Goal: Find specific page/section: Find specific page/section

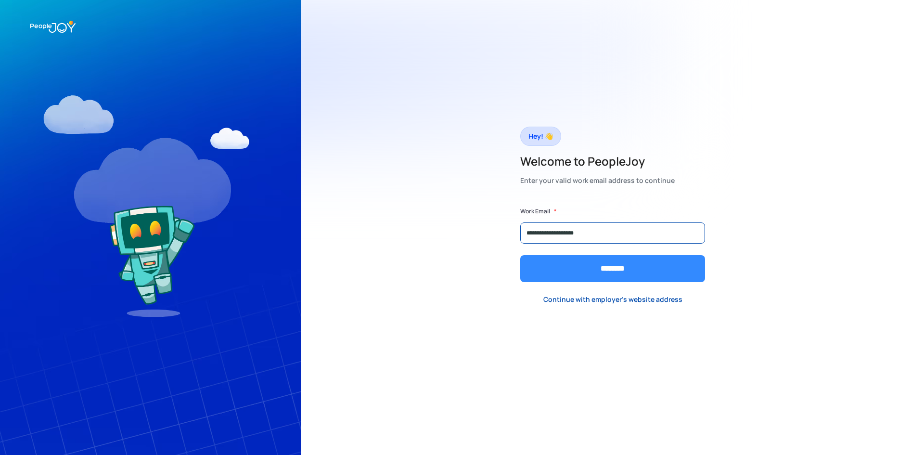
type input "**********"
click at [590, 261] on input "********" at bounding box center [612, 268] width 185 height 27
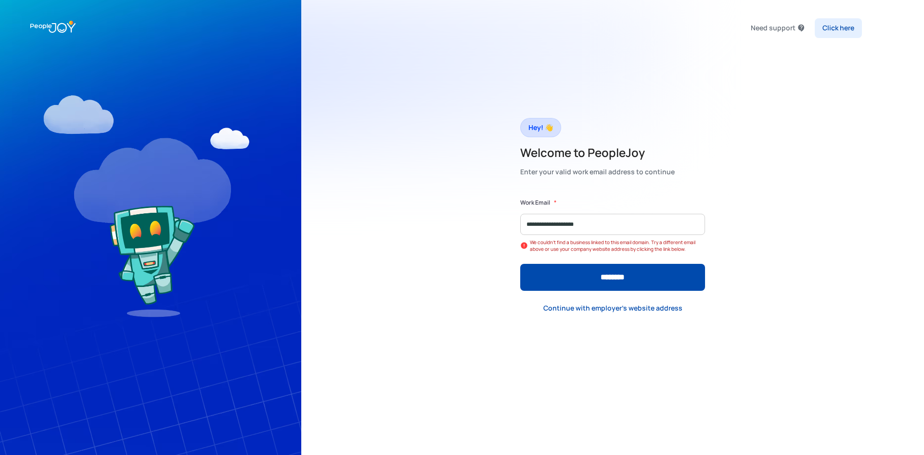
click at [833, 26] on div "Click here" at bounding box center [838, 28] width 32 height 10
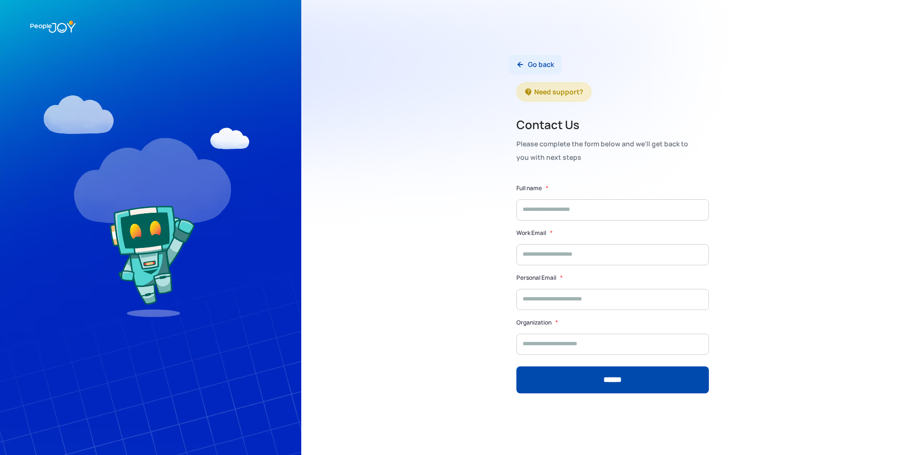
click at [543, 60] on div "Go back" at bounding box center [541, 65] width 26 height 10
